Goal: Transaction & Acquisition: Purchase product/service

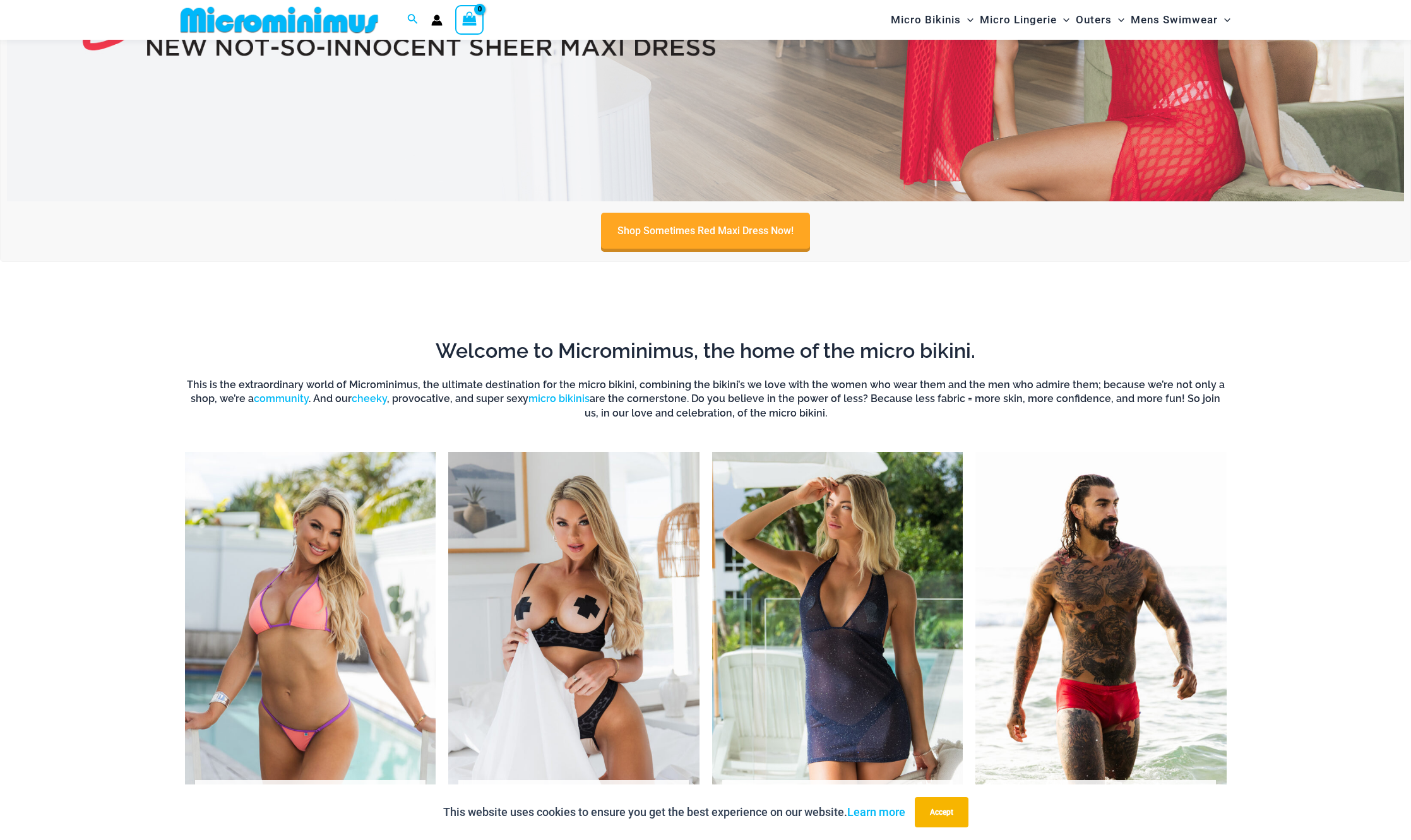
scroll to position [746, 0]
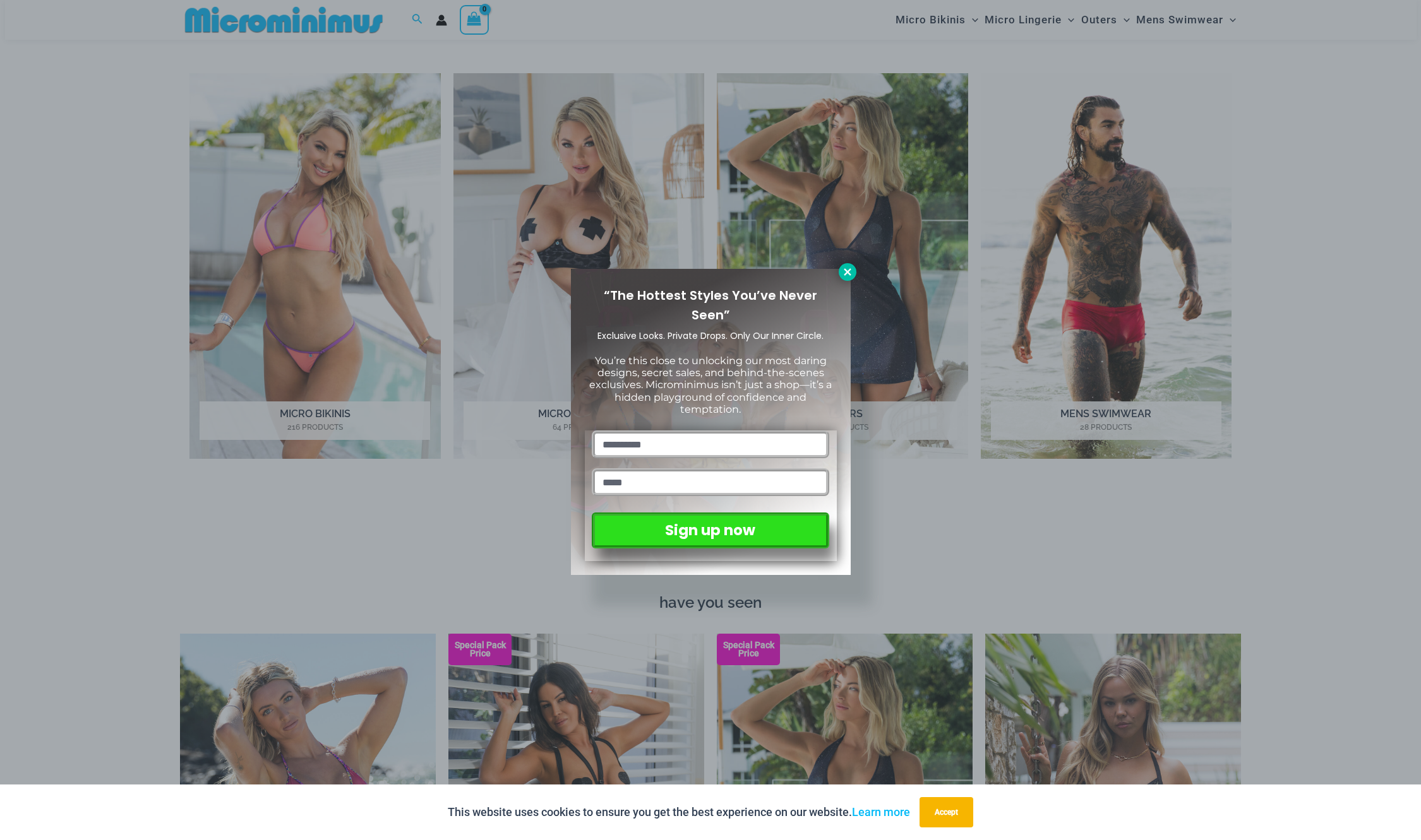
click at [845, 272] on icon at bounding box center [847, 272] width 7 height 7
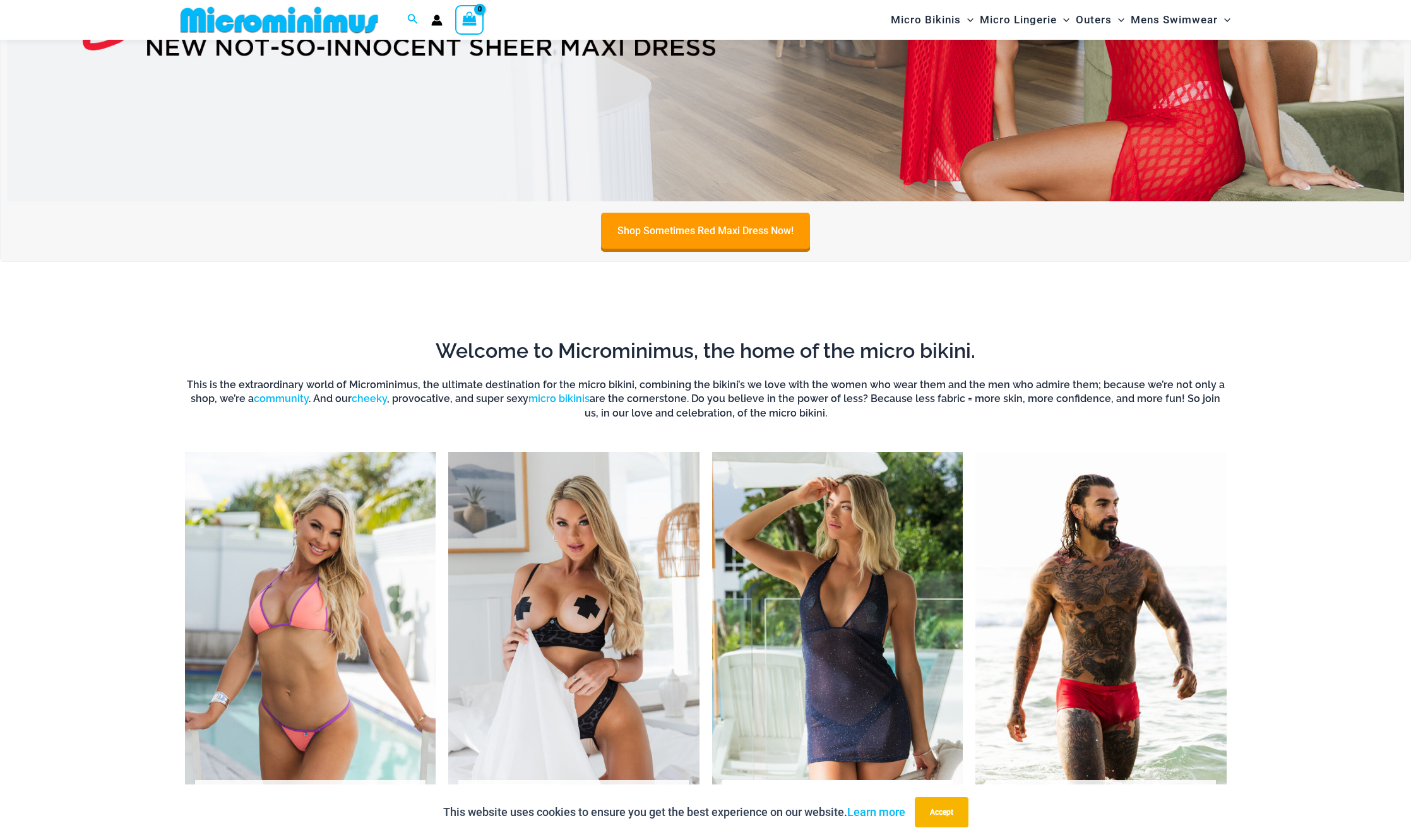
scroll to position [0, 0]
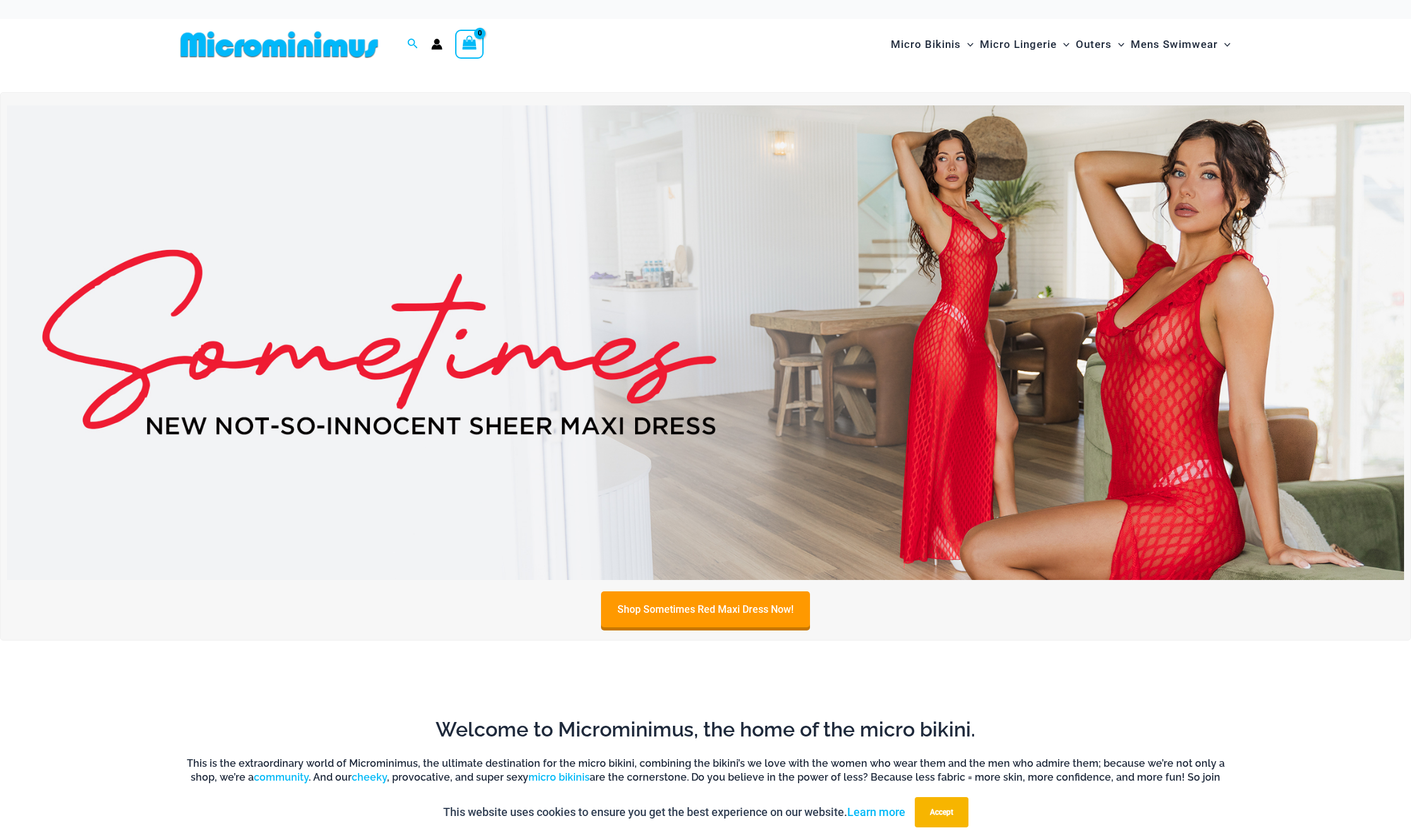
click at [897, 368] on img at bounding box center [705, 342] width 1397 height 474
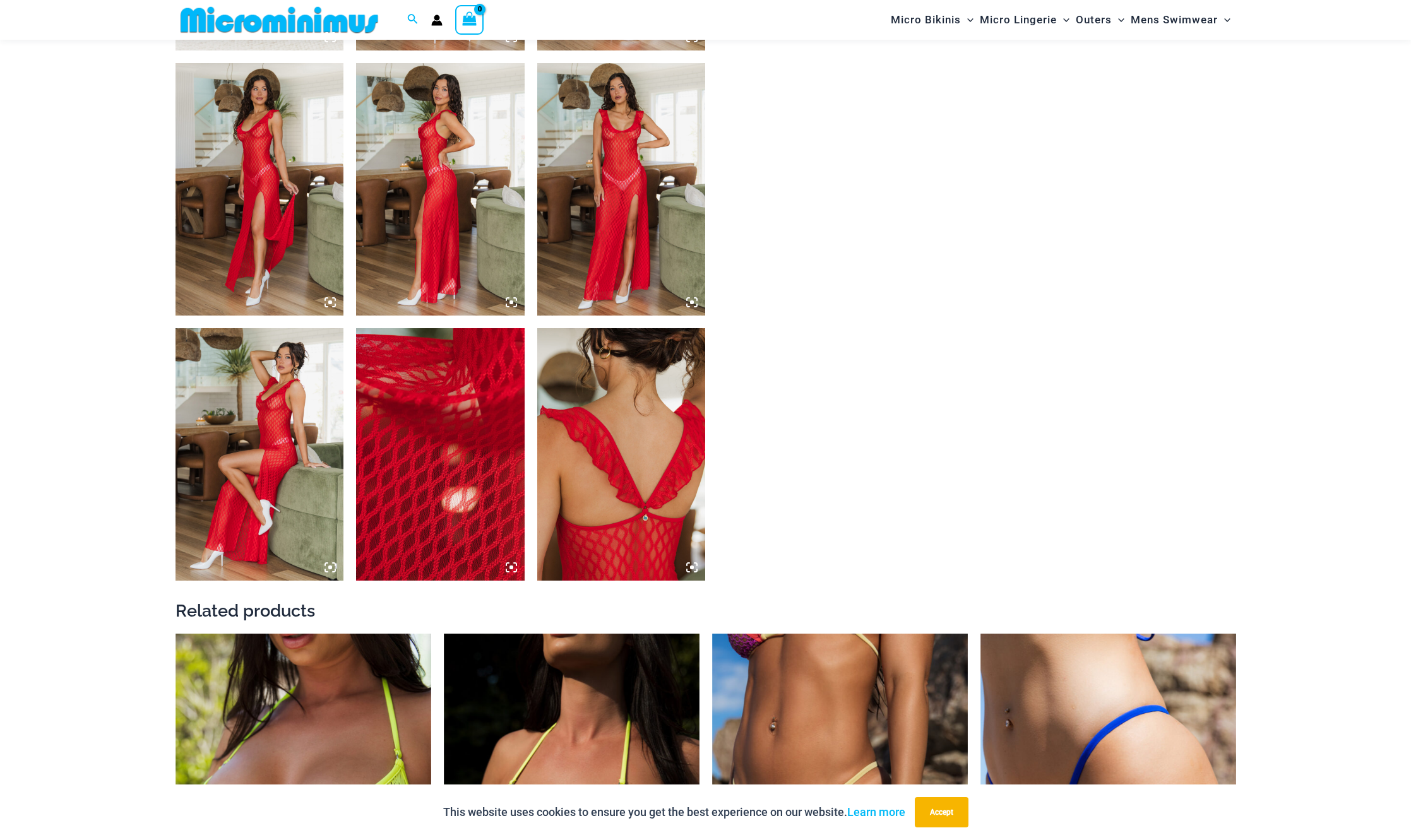
scroll to position [1504, 0]
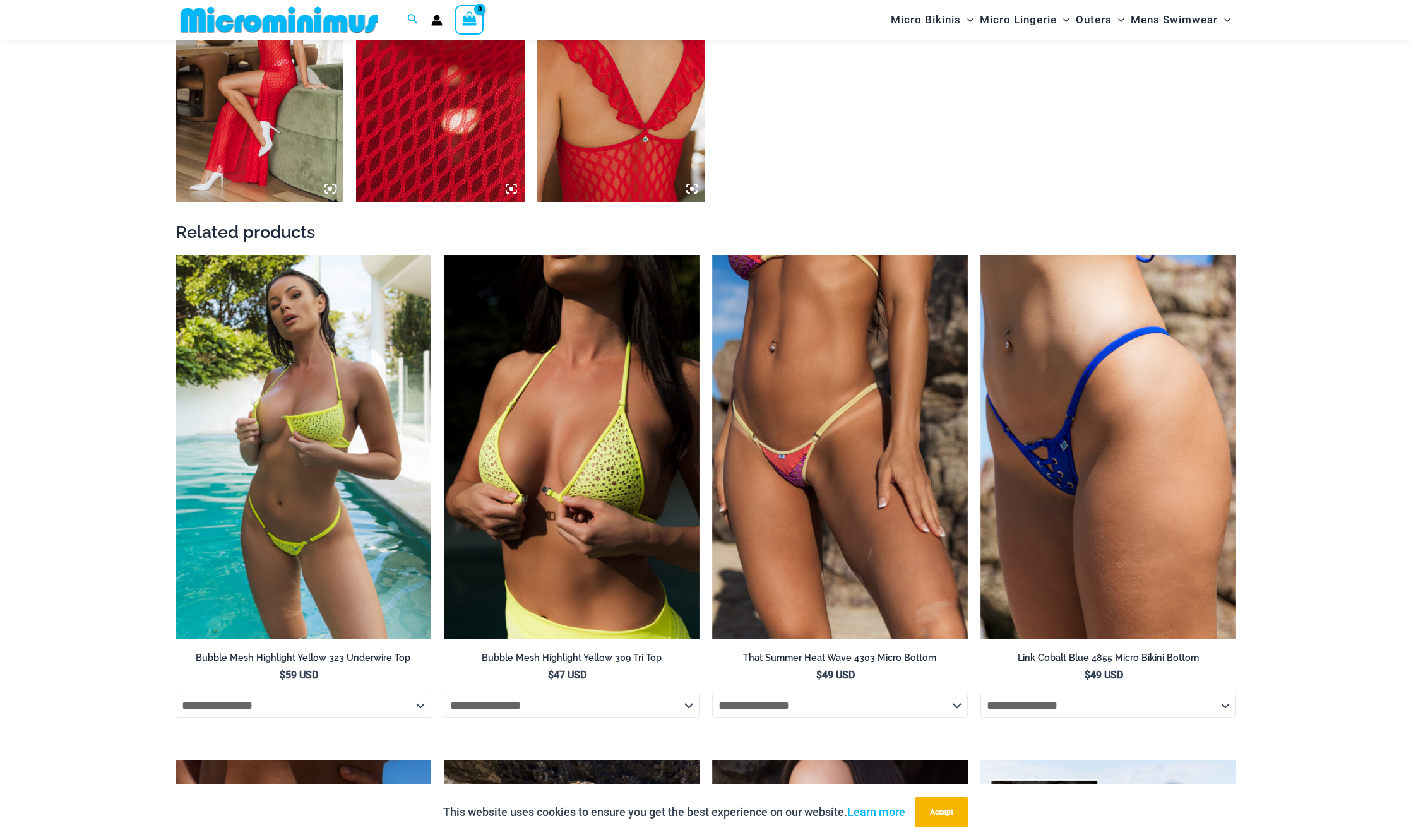
click at [316, 431] on img at bounding box center [304, 447] width 256 height 384
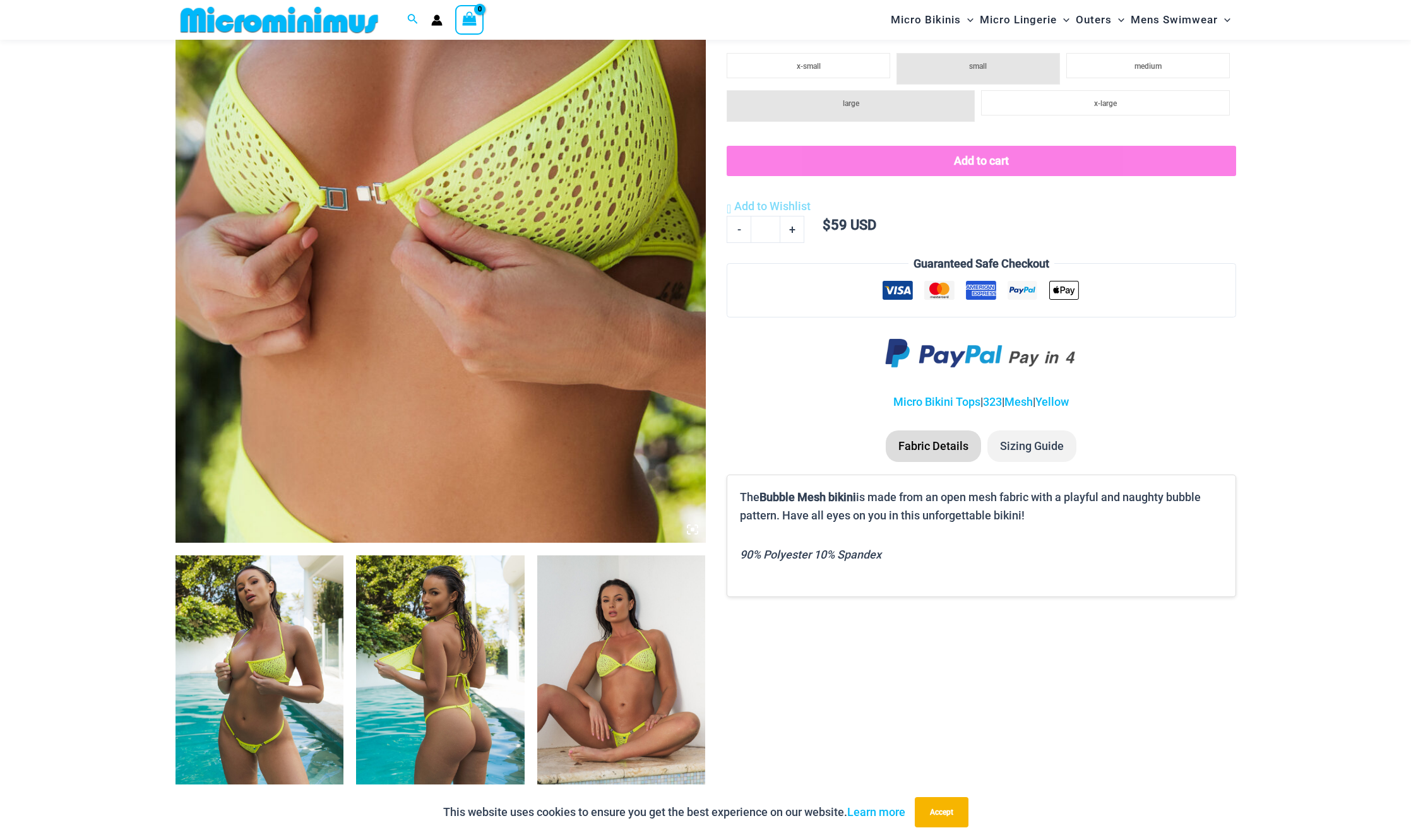
scroll to position [746, 0]
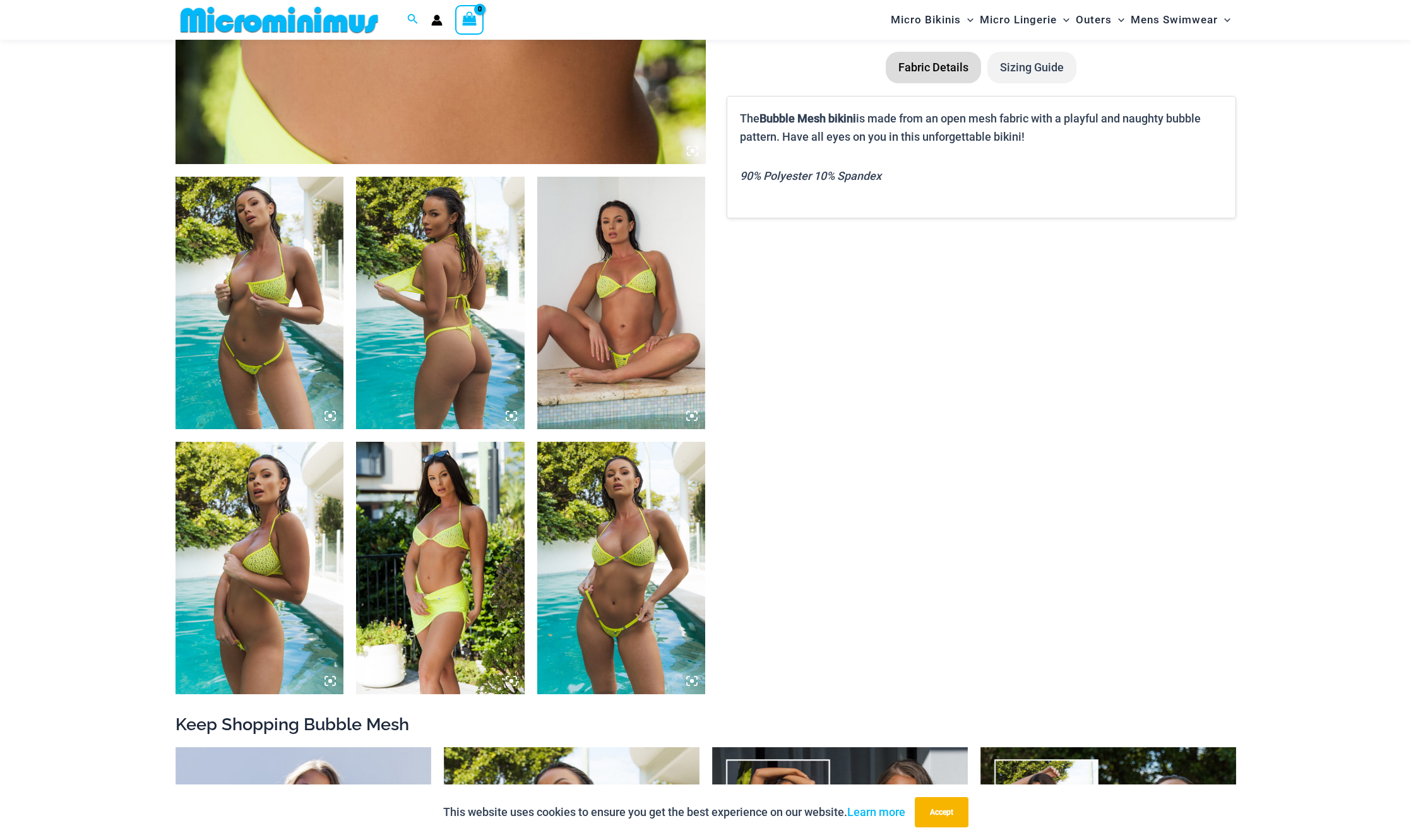
click at [632, 345] on img at bounding box center [622, 303] width 169 height 252
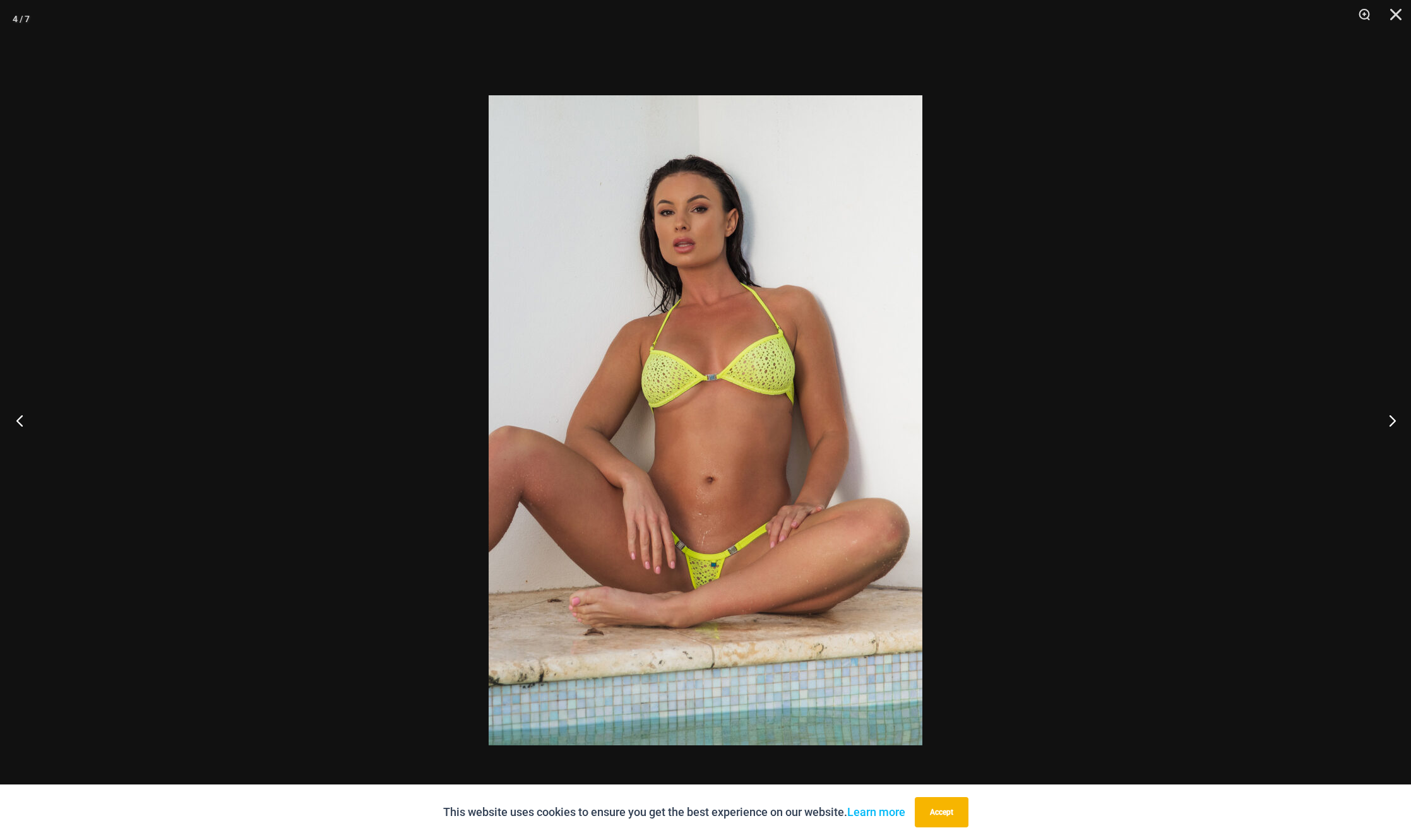
click at [21, 415] on button "Previous" at bounding box center [24, 420] width 47 height 64
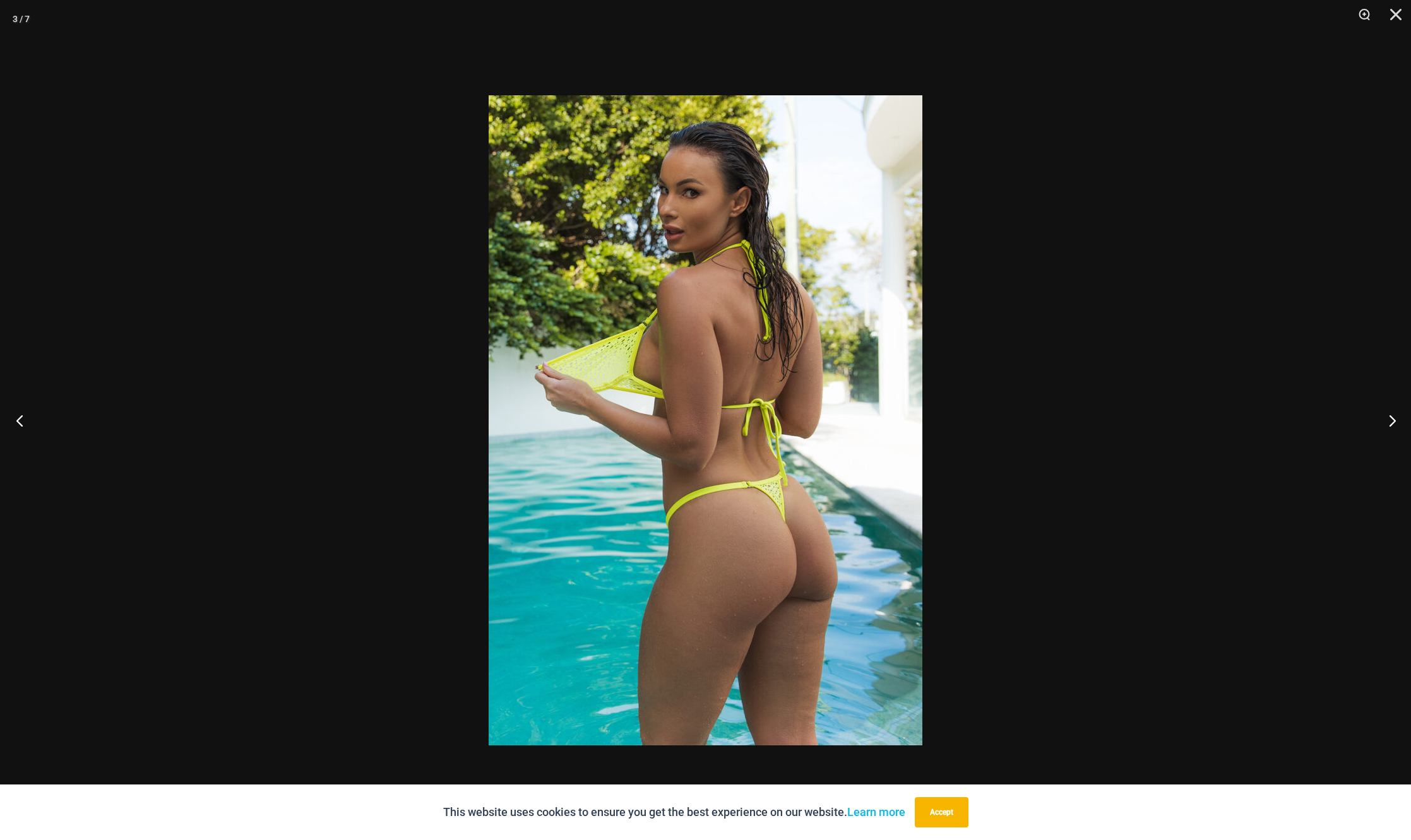
click at [21, 415] on button "Previous" at bounding box center [24, 420] width 47 height 64
